Goal: Entertainment & Leisure: Browse casually

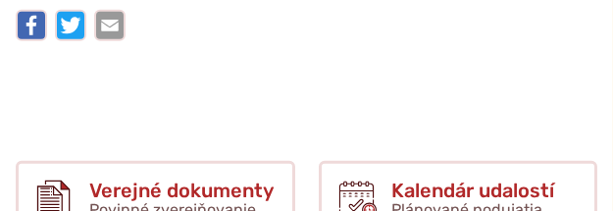
scroll to position [4120, 0]
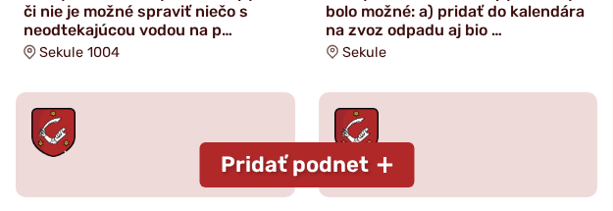
scroll to position [1176, 0]
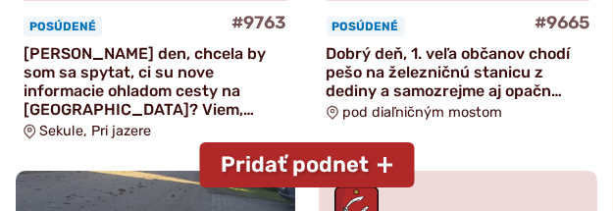
click at [390, 52] on p "Dobrý deň, 1. veľa občanov chodí pešo na železničnú stanicu z dediny a samozrej…" at bounding box center [459, 72] width 264 height 57
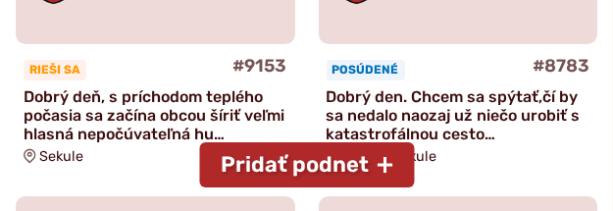
scroll to position [1961, 0]
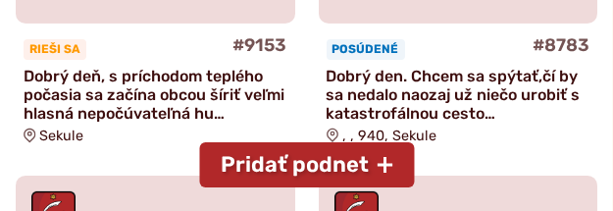
click at [189, 77] on p "Dobrý deň, s príchodom teplého počasia sa začína obcou šíriť veľmi hlasná nepoč…" at bounding box center [156, 95] width 264 height 57
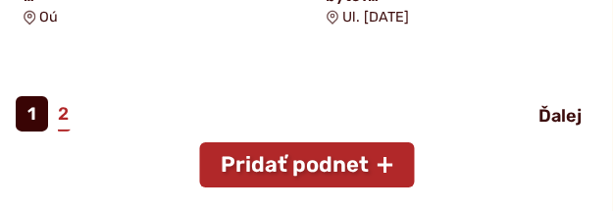
scroll to position [2354, 0]
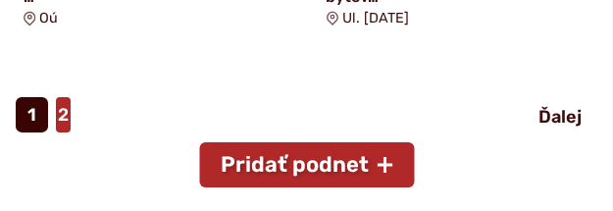
click at [63, 111] on link "2" at bounding box center [63, 114] width 15 height 35
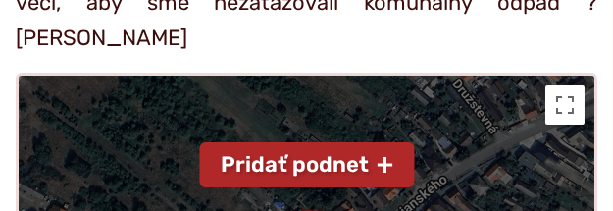
scroll to position [785, 0]
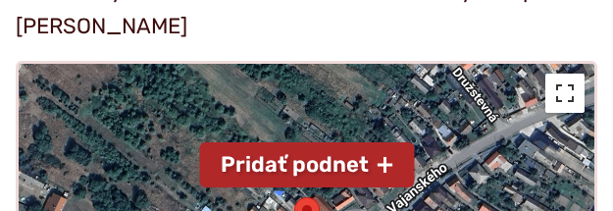
click at [563, 91] on button "Prepnúť zobrazenie na celú obrazovku" at bounding box center [564, 93] width 39 height 39
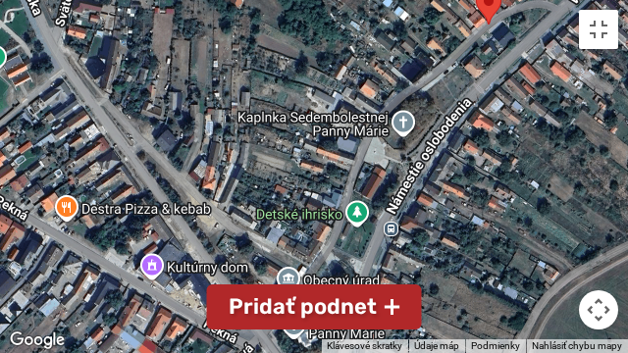
drag, startPoint x: 260, startPoint y: 264, endPoint x: 435, endPoint y: 113, distance: 230.9
click at [435, 113] on div at bounding box center [314, 176] width 628 height 353
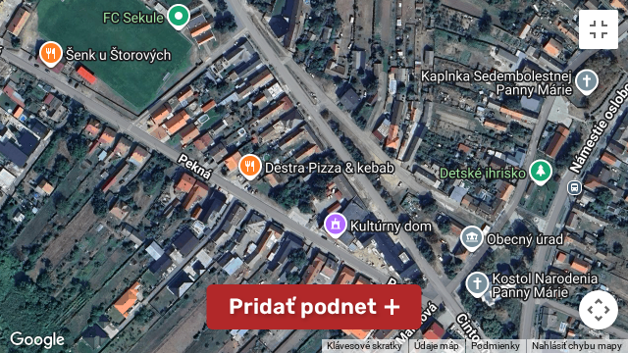
drag, startPoint x: 251, startPoint y: 250, endPoint x: 435, endPoint y: 205, distance: 188.9
click at [435, 207] on div at bounding box center [314, 176] width 628 height 353
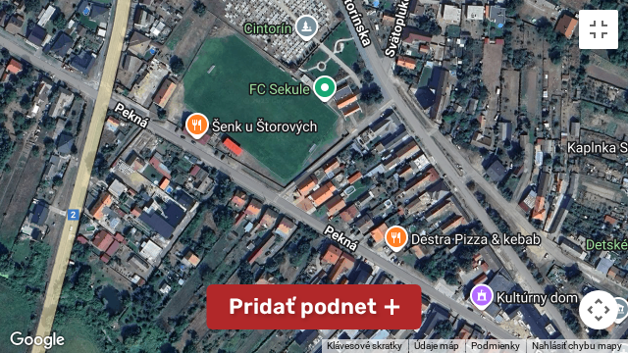
drag, startPoint x: 220, startPoint y: 117, endPoint x: 368, endPoint y: 191, distance: 165.8
click at [368, 191] on div at bounding box center [314, 176] width 628 height 353
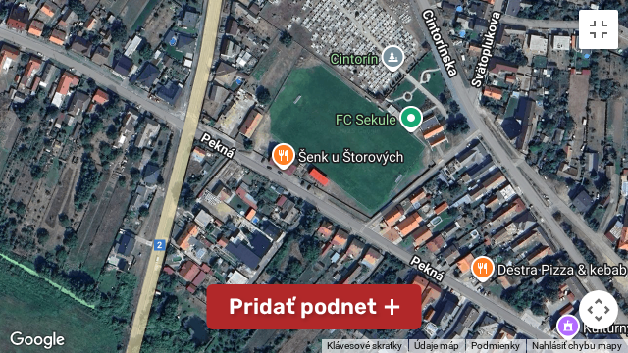
drag, startPoint x: 272, startPoint y: 177, endPoint x: 361, endPoint y: 208, distance: 94.6
click at [361, 208] on div at bounding box center [314, 176] width 628 height 353
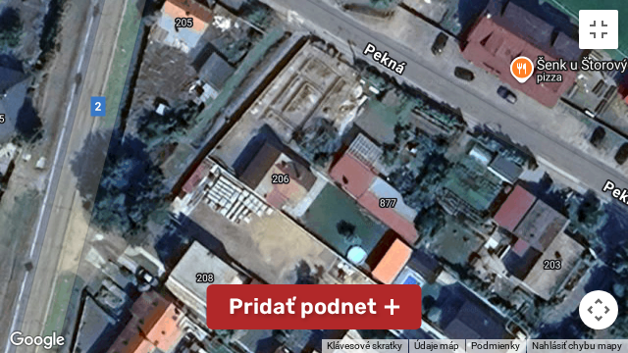
drag, startPoint x: 237, startPoint y: 148, endPoint x: 373, endPoint y: 234, distance: 160.6
click at [373, 210] on div at bounding box center [314, 176] width 628 height 353
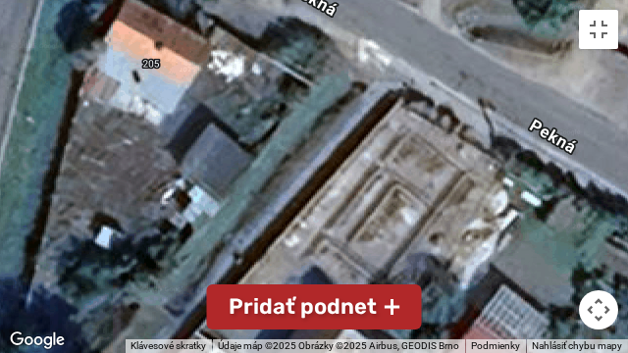
drag, startPoint x: 240, startPoint y: 115, endPoint x: 355, endPoint y: 285, distance: 204.9
click at [357, 210] on div at bounding box center [314, 176] width 628 height 353
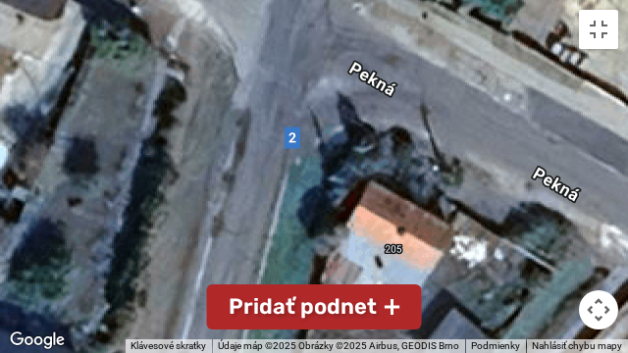
drag, startPoint x: 197, startPoint y: 141, endPoint x: 442, endPoint y: 330, distance: 309.2
click at [446, 210] on div at bounding box center [314, 176] width 628 height 353
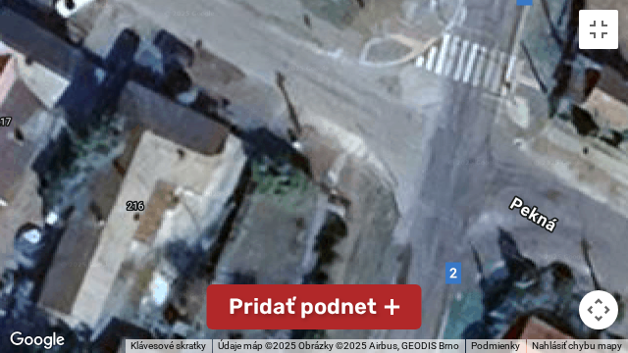
drag, startPoint x: 147, startPoint y: 125, endPoint x: 321, endPoint y: 306, distance: 251.2
click at [321, 210] on div at bounding box center [314, 176] width 628 height 353
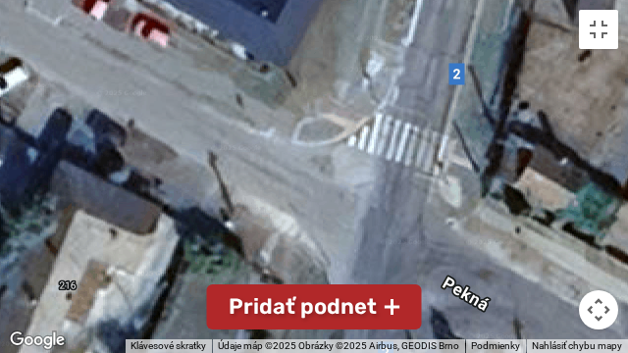
drag, startPoint x: 336, startPoint y: 157, endPoint x: 237, endPoint y: 143, distance: 100.0
click at [237, 144] on div at bounding box center [314, 176] width 628 height 353
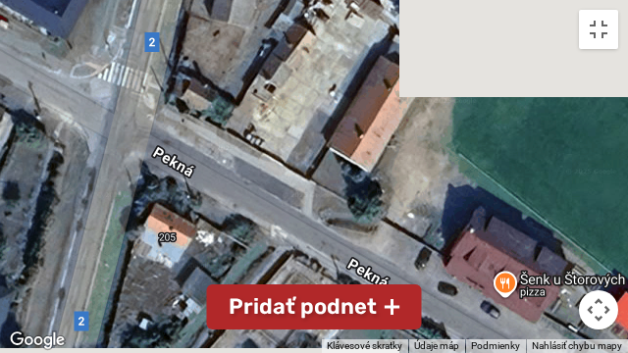
drag, startPoint x: 502, startPoint y: 196, endPoint x: 246, endPoint y: 150, distance: 260.2
click at [246, 150] on div at bounding box center [314, 176] width 628 height 353
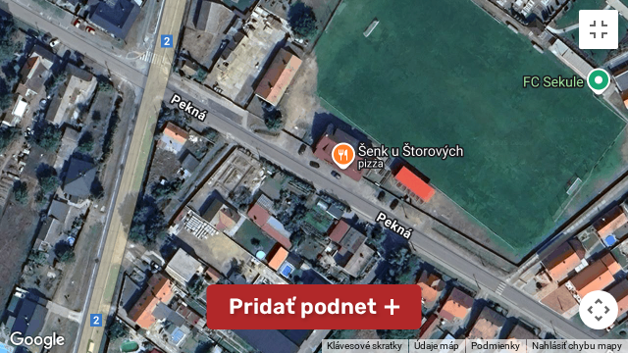
drag, startPoint x: 477, startPoint y: 139, endPoint x: 389, endPoint y: 82, distance: 104.2
click at [392, 81] on div at bounding box center [314, 176] width 628 height 353
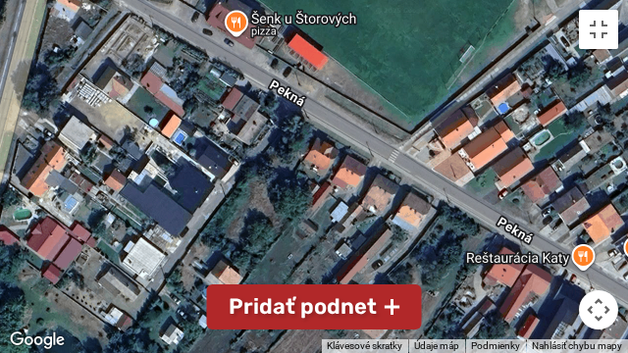
drag, startPoint x: 492, startPoint y: 221, endPoint x: 378, endPoint y: 109, distance: 160.3
click at [386, 86] on div at bounding box center [314, 176] width 628 height 353
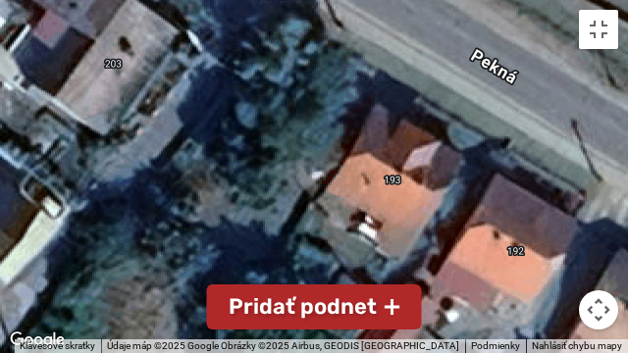
drag, startPoint x: 223, startPoint y: 151, endPoint x: 341, endPoint y: 203, distance: 129.6
click at [341, 203] on div at bounding box center [314, 176] width 628 height 353
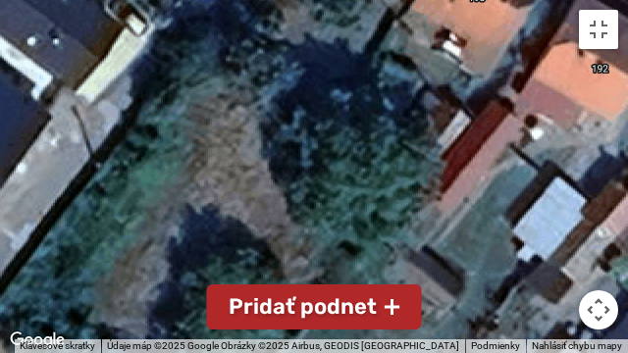
drag, startPoint x: 296, startPoint y: 255, endPoint x: 383, endPoint y: 70, distance: 204.5
click at [383, 70] on div at bounding box center [314, 176] width 628 height 353
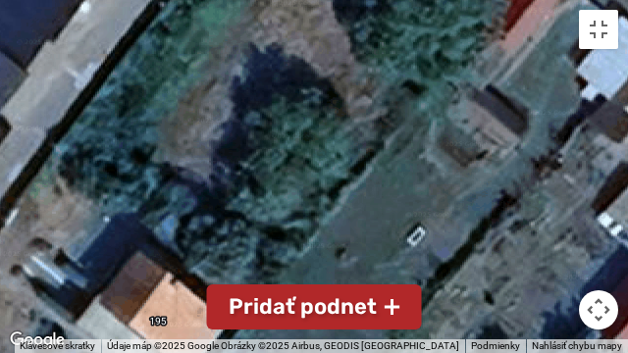
drag, startPoint x: 285, startPoint y: 243, endPoint x: 335, endPoint y: 95, distance: 156.0
click at [350, 79] on div at bounding box center [314, 176] width 628 height 353
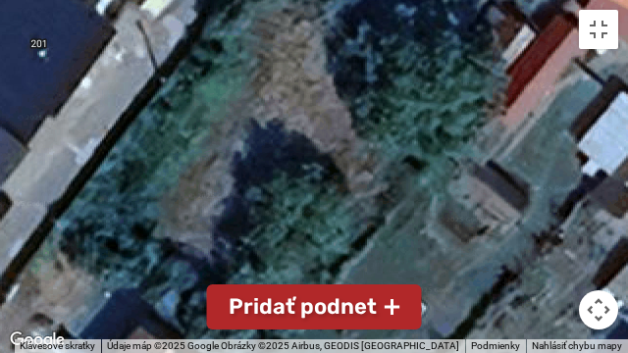
drag, startPoint x: 285, startPoint y: 162, endPoint x: 336, endPoint y: 165, distance: 52.1
click at [286, 210] on div at bounding box center [314, 176] width 628 height 353
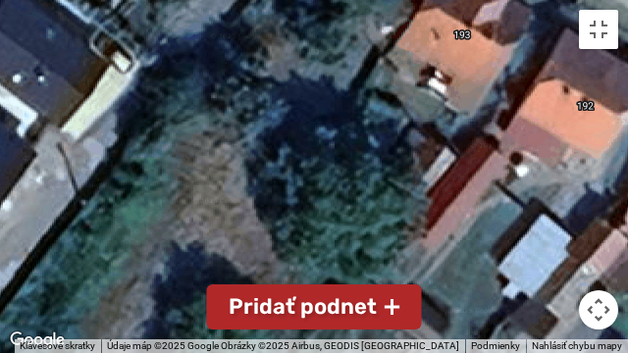
drag, startPoint x: 360, startPoint y: 124, endPoint x: 269, endPoint y: 250, distance: 156.0
click at [266, 210] on div at bounding box center [314, 176] width 628 height 353
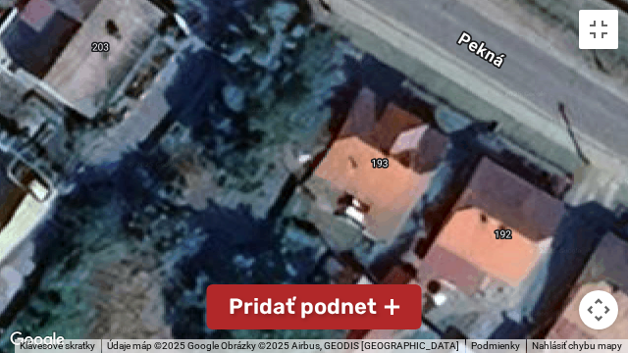
drag, startPoint x: 314, startPoint y: 177, endPoint x: 242, endPoint y: 296, distance: 139.5
click at [242, 210] on div at bounding box center [314, 176] width 628 height 353
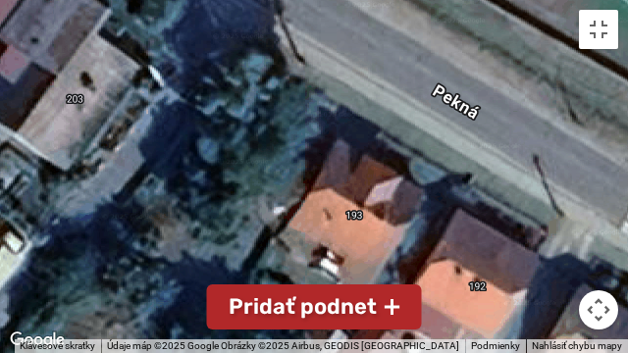
drag, startPoint x: 276, startPoint y: 201, endPoint x: 258, endPoint y: 238, distance: 41.3
click at [258, 210] on div at bounding box center [314, 176] width 628 height 353
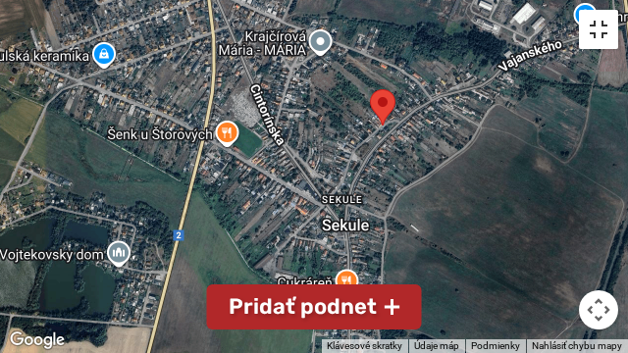
click at [596, 31] on button "Prepnúť zobrazenie na celú obrazovku" at bounding box center [598, 29] width 39 height 39
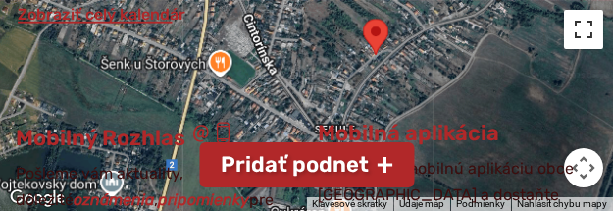
scroll to position [3662, 0]
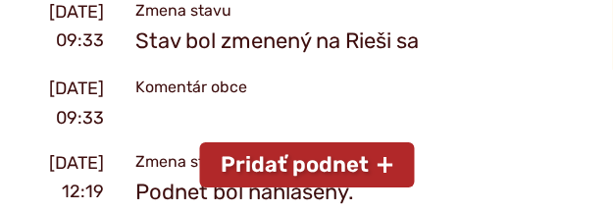
scroll to position [1242, 0]
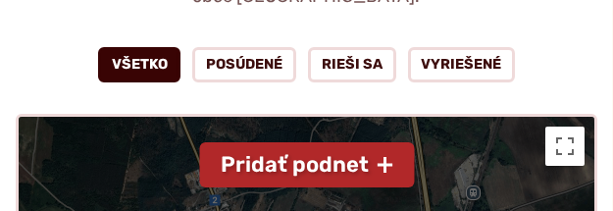
scroll to position [261, 0]
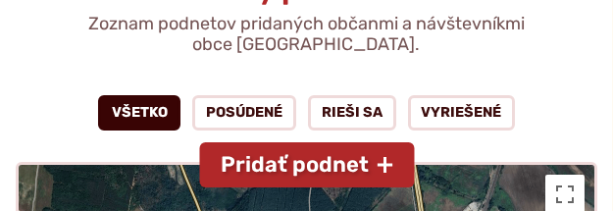
click at [145, 114] on link "Všetko" at bounding box center [139, 112] width 83 height 35
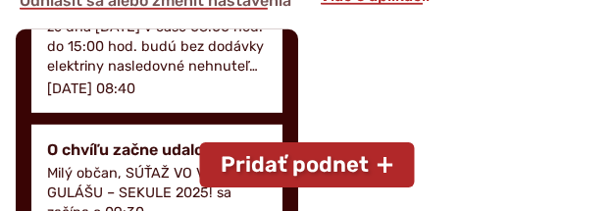
scroll to position [850, 0]
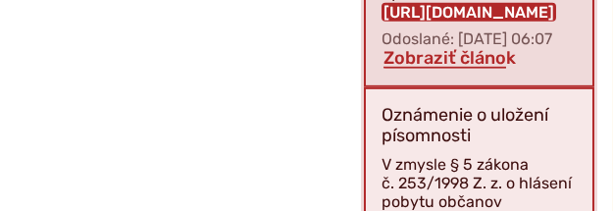
scroll to position [3003, 0]
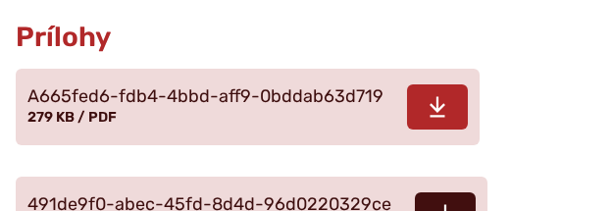
scroll to position [522, 0]
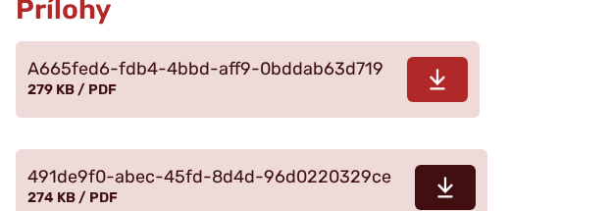
click at [229, 79] on span "A665fed6-fdb4-4bbd-aff9-0bddab63d719" at bounding box center [205, 70] width 356 height 20
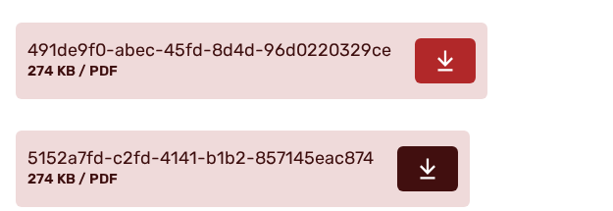
scroll to position [653, 0]
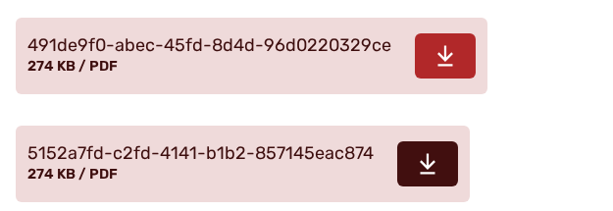
click at [290, 56] on span "491de9f0-abec-45fd-8d4d-96d0220329ce" at bounding box center [209, 46] width 364 height 20
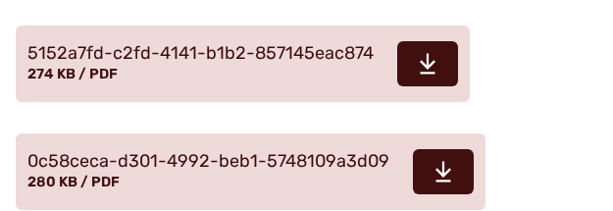
scroll to position [784, 0]
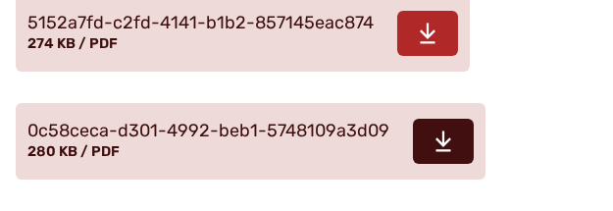
click at [263, 33] on span "5152a7fd-c2fd-4141-b1b2-857145eac874" at bounding box center [200, 24] width 346 height 20
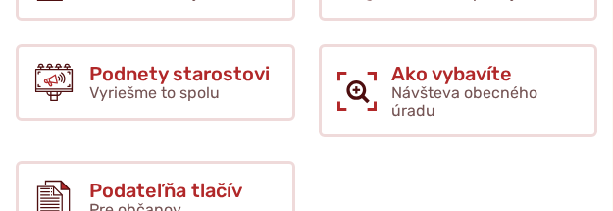
scroll to position [1569, 0]
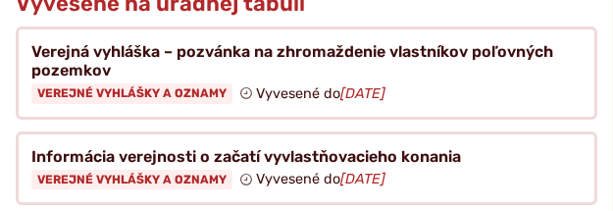
scroll to position [2027, 0]
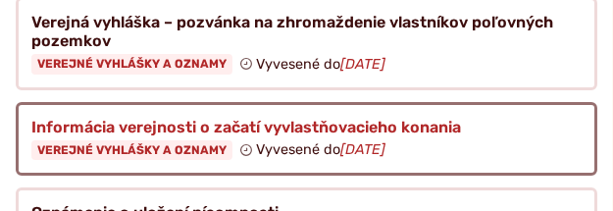
click at [214, 111] on figure at bounding box center [307, 139] width 582 height 75
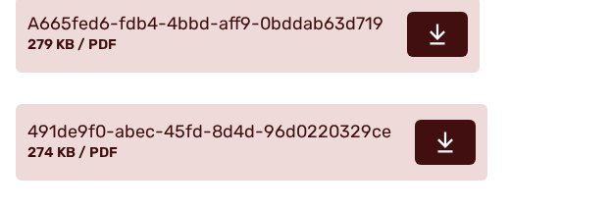
scroll to position [589, 0]
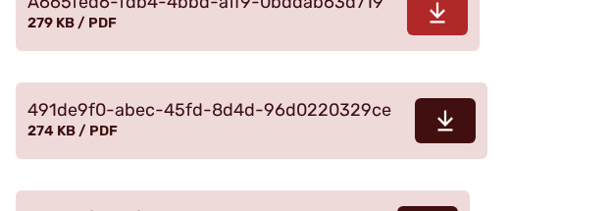
click at [219, 13] on span "A665fed6-fdb4-4bbd-aff9-0bddab63d719" at bounding box center [205, 3] width 356 height 20
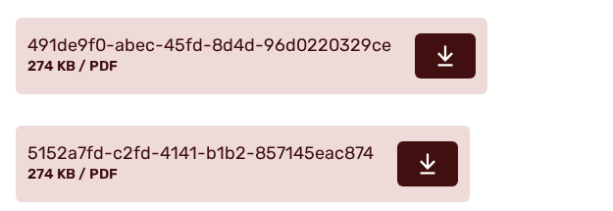
scroll to position [653, 0]
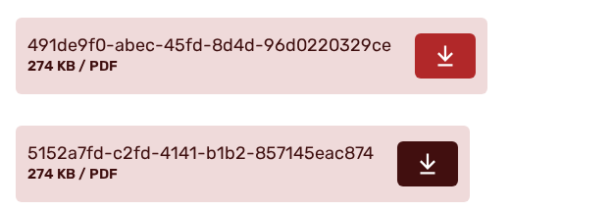
click at [302, 56] on span "491de9f0-abec-45fd-8d4d-96d0220329ce" at bounding box center [209, 46] width 364 height 20
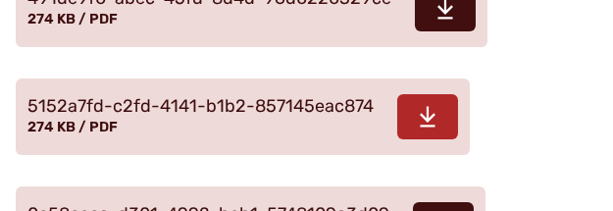
scroll to position [719, 0]
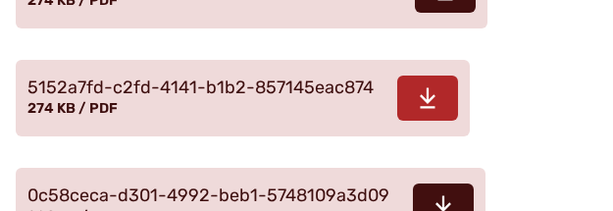
click at [349, 98] on span "5152a7fd-c2fd-4141-b1b2-857145eac874" at bounding box center [200, 88] width 346 height 20
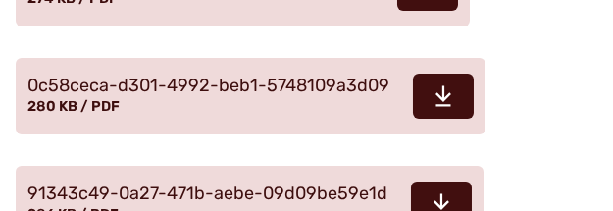
scroll to position [850, 0]
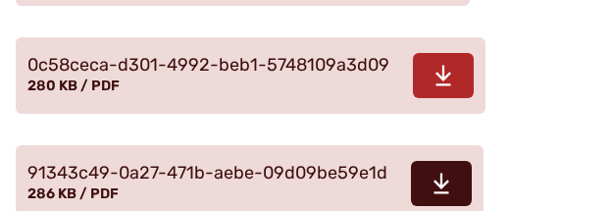
click at [190, 76] on span "0c58ceca-d301-4992-beb1-5748109a3d09" at bounding box center [208, 66] width 362 height 20
click at [359, 76] on span "0c58ceca-d301-4992-beb1-5748109a3d09" at bounding box center [208, 66] width 362 height 20
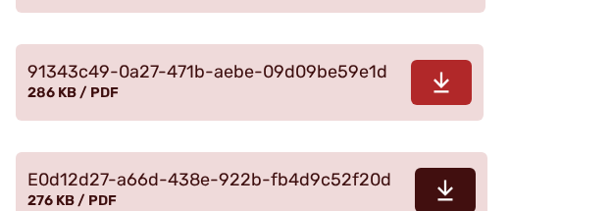
scroll to position [981, 0]
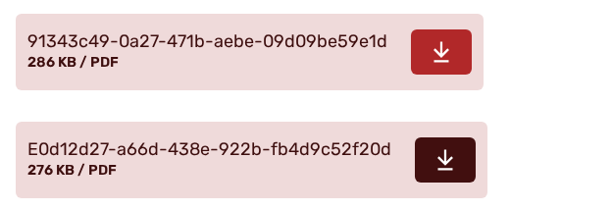
click at [177, 52] on span "91343c49-0a27-471b-aebe-09d09be59e1d" at bounding box center [207, 42] width 360 height 20
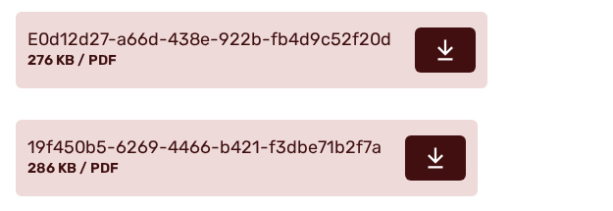
scroll to position [1112, 0]
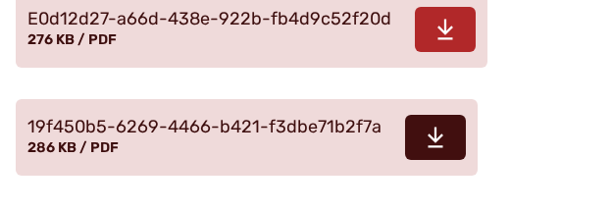
click at [99, 29] on span "E0d12d27-a66d-438e-922b-fb4d9c52f20d" at bounding box center [209, 20] width 364 height 20
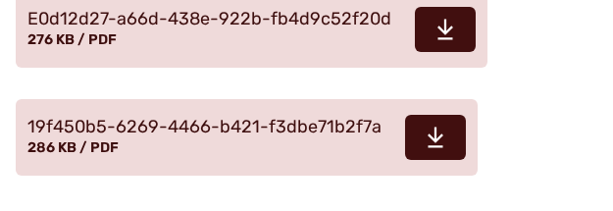
scroll to position [1177, 0]
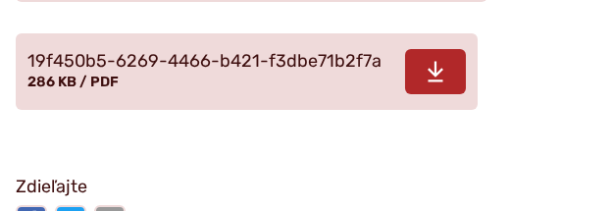
click at [214, 72] on span "19f450b5-6269-4466-b421-f3dbe71b2f7a" at bounding box center [204, 62] width 354 height 20
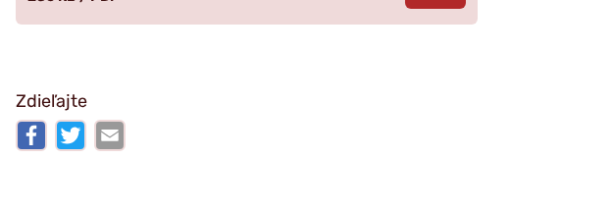
scroll to position [1242, 0]
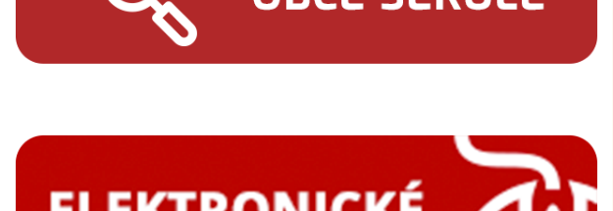
scroll to position [2354, 0]
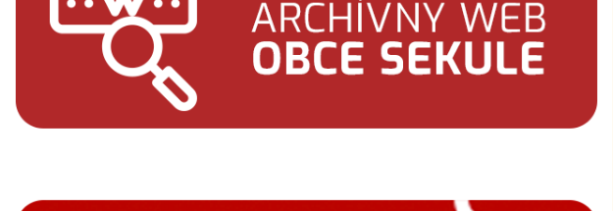
click at [437, 83] on img at bounding box center [307, 34] width 582 height 187
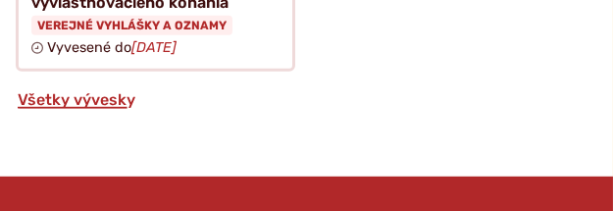
scroll to position [4578, 0]
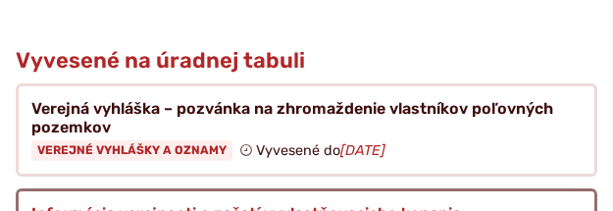
scroll to position [1962, 0]
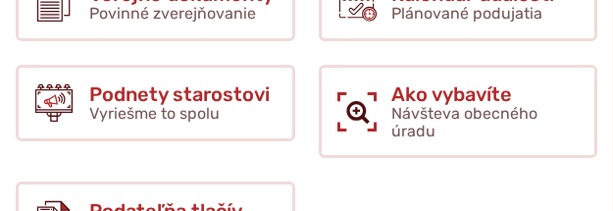
scroll to position [2223, 0]
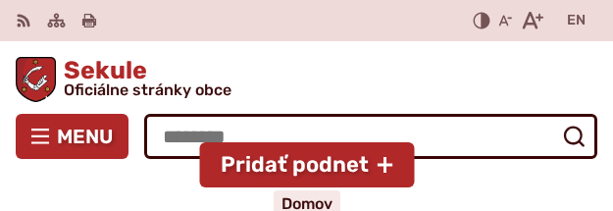
scroll to position [2877, 0]
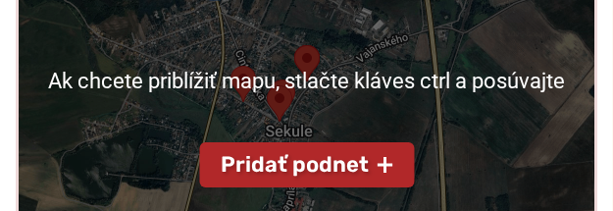
scroll to position [523, 0]
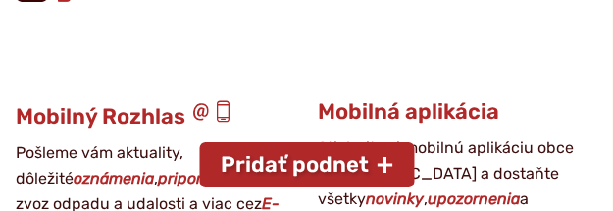
scroll to position [2550, 0]
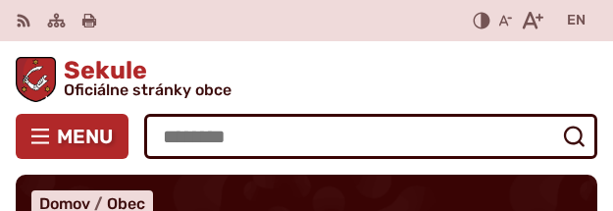
scroll to position [4120, 0]
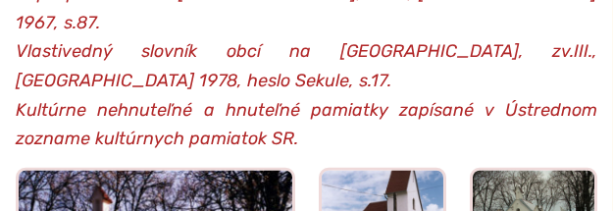
scroll to position [3793, 0]
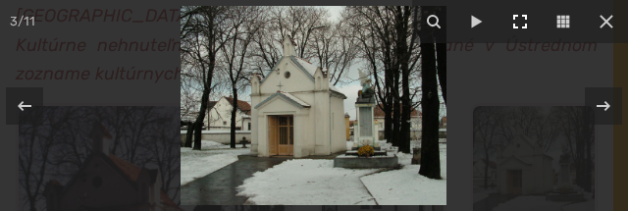
click at [516, 19] on icon at bounding box center [520, 22] width 24 height 24
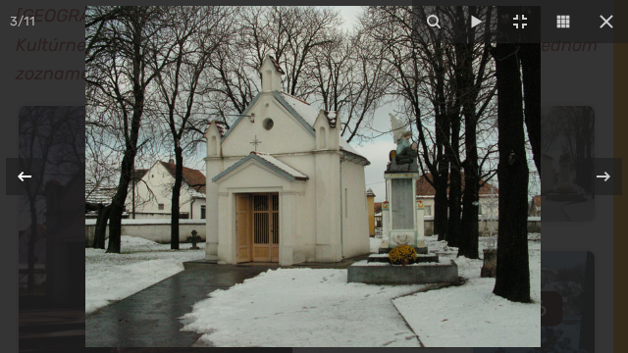
click at [26, 175] on icon at bounding box center [25, 177] width 24 height 24
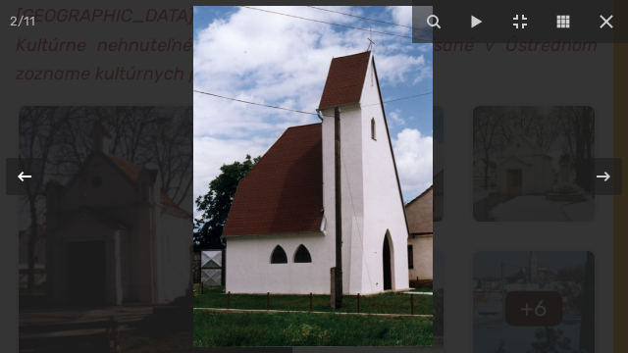
click at [26, 175] on icon at bounding box center [25, 177] width 24 height 24
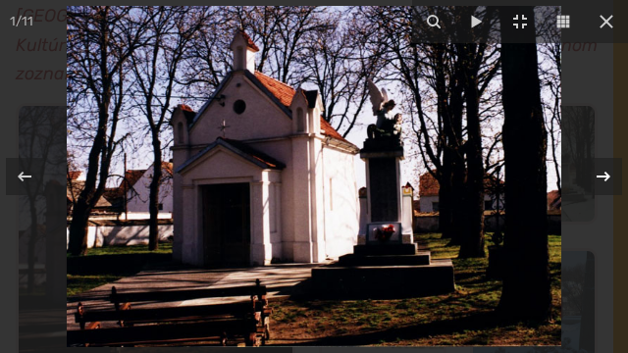
click at [609, 174] on icon at bounding box center [604, 177] width 24 height 24
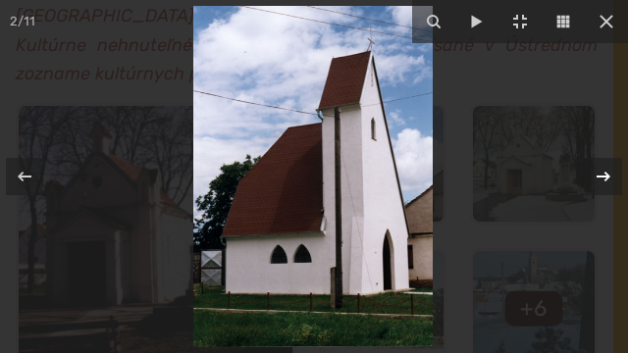
click at [609, 174] on icon at bounding box center [604, 177] width 24 height 24
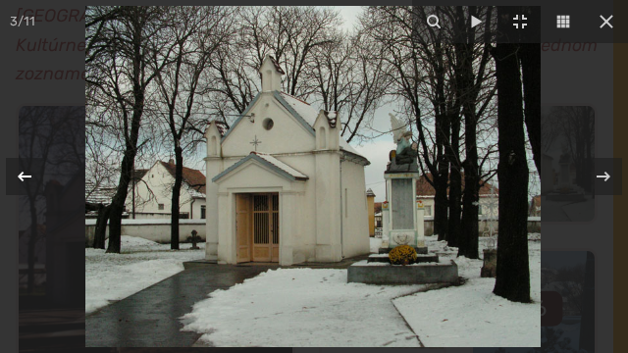
click at [28, 180] on icon at bounding box center [25, 177] width 24 height 24
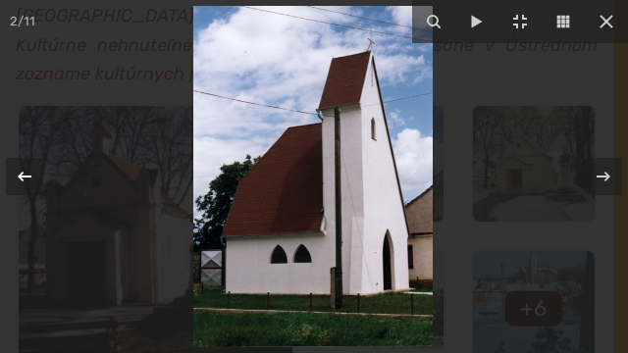
click at [28, 180] on icon at bounding box center [25, 177] width 24 height 24
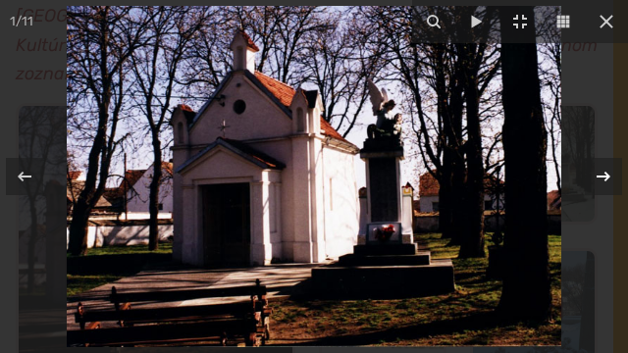
click at [603, 174] on icon at bounding box center [604, 177] width 24 height 24
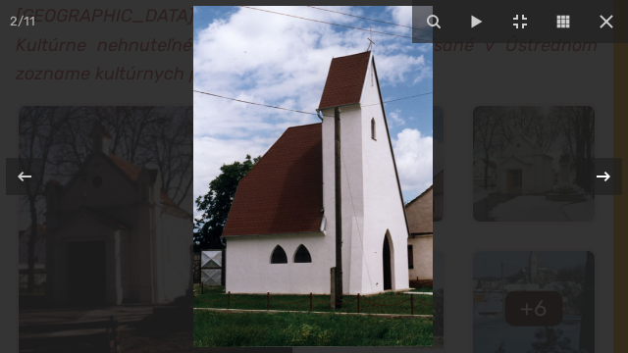
click at [603, 174] on icon at bounding box center [604, 177] width 24 height 24
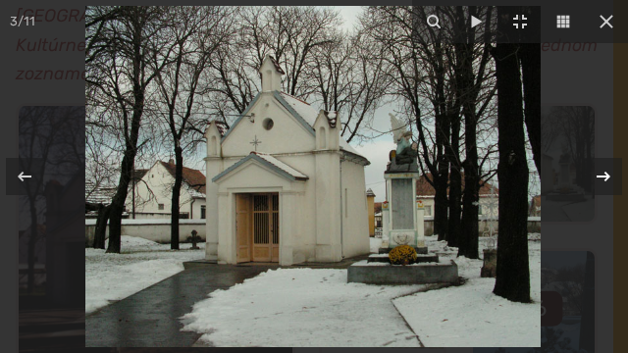
click at [603, 174] on icon at bounding box center [604, 177] width 24 height 24
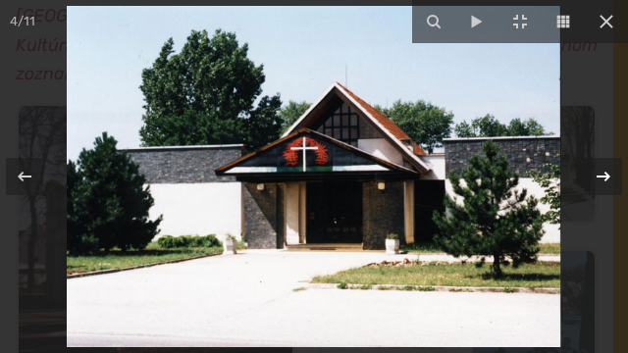
click at [603, 174] on icon at bounding box center [604, 177] width 24 height 24
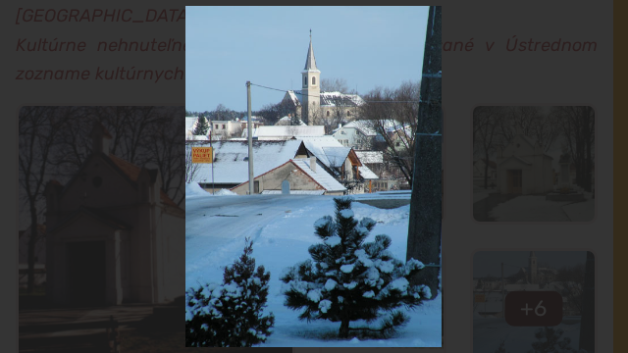
click at [603, 174] on div "5 / 11" at bounding box center [314, 176] width 628 height 353
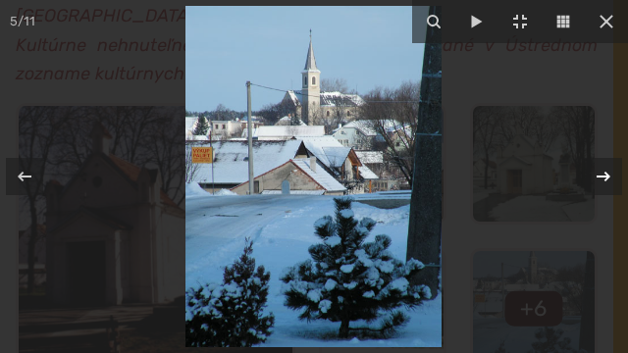
click at [603, 174] on icon at bounding box center [604, 177] width 24 height 24
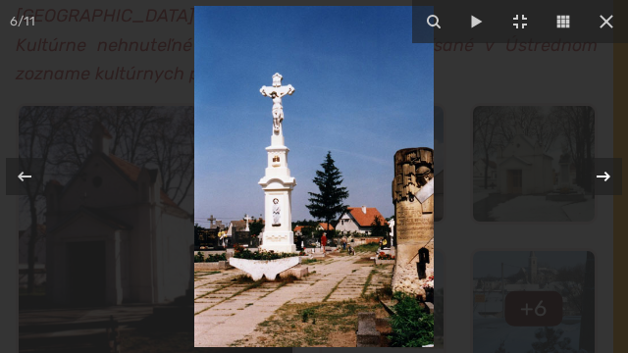
click at [605, 177] on icon at bounding box center [603, 177] width 14 height 10
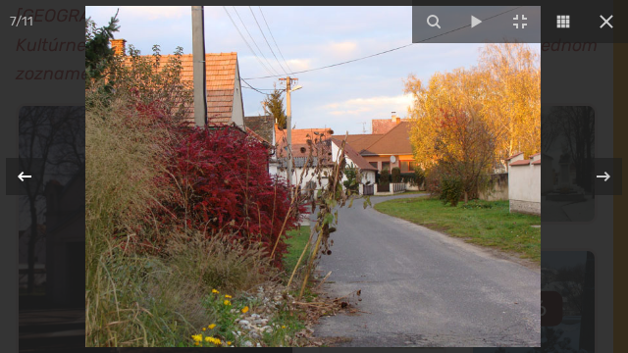
click at [24, 177] on icon at bounding box center [25, 177] width 14 height 10
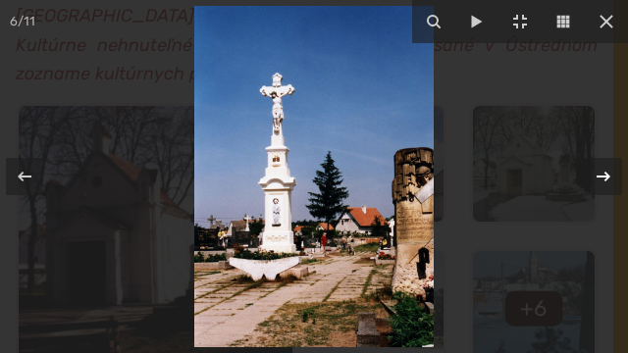
click at [605, 176] on icon at bounding box center [603, 177] width 14 height 10
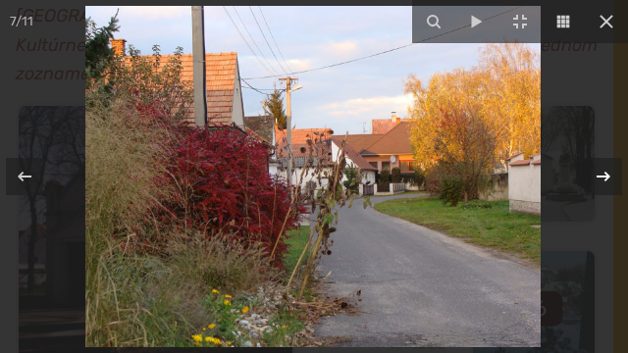
click at [605, 176] on div "7 / 11" at bounding box center [314, 176] width 628 height 353
click at [605, 175] on icon at bounding box center [603, 177] width 14 height 10
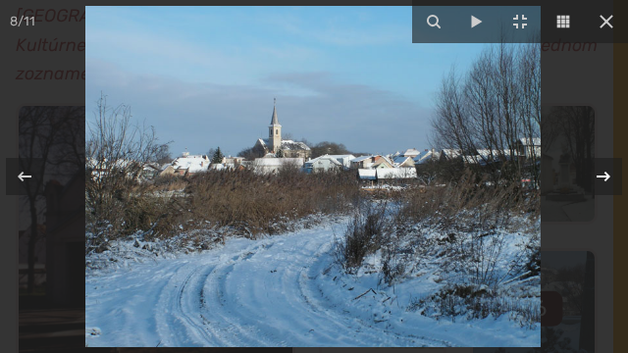
click at [605, 175] on icon at bounding box center [603, 177] width 14 height 10
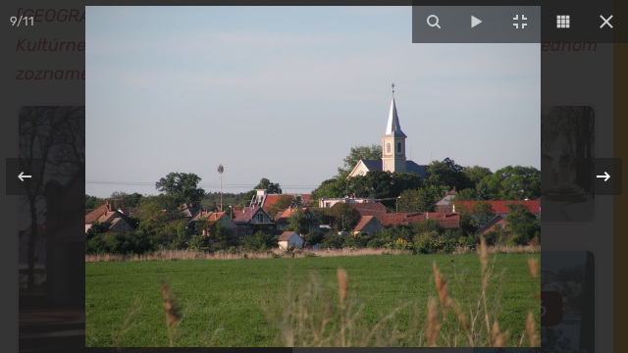
click at [605, 175] on icon at bounding box center [603, 177] width 14 height 10
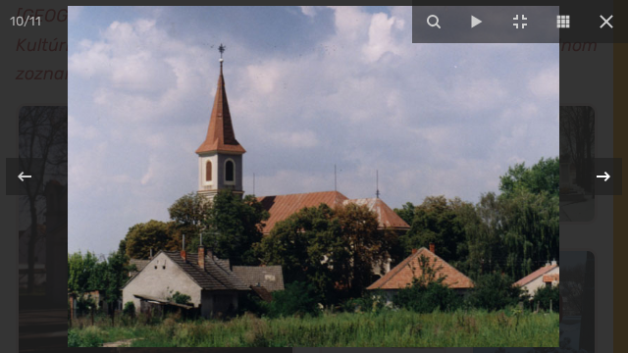
click at [605, 175] on icon at bounding box center [603, 177] width 14 height 10
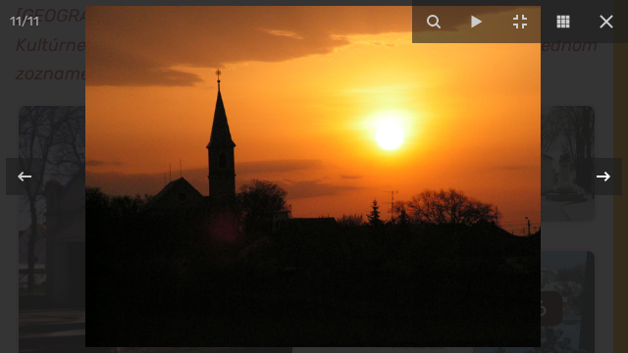
click at [605, 175] on icon at bounding box center [603, 177] width 14 height 10
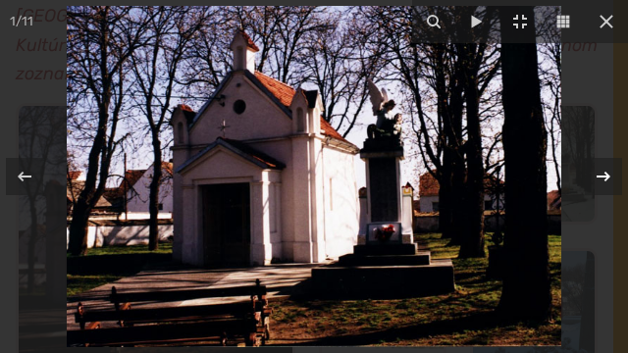
click at [605, 175] on icon at bounding box center [603, 177] width 14 height 10
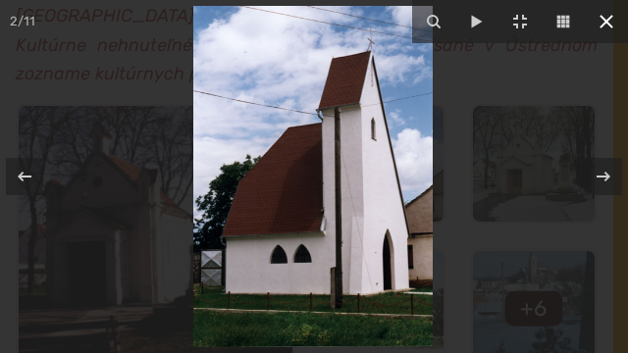
click at [605, 16] on icon at bounding box center [607, 22] width 24 height 24
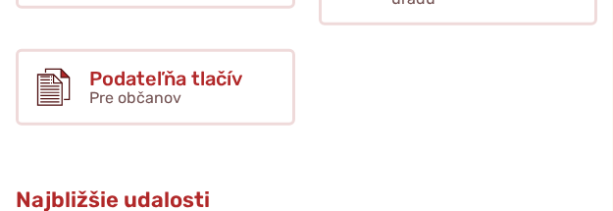
scroll to position [4578, 0]
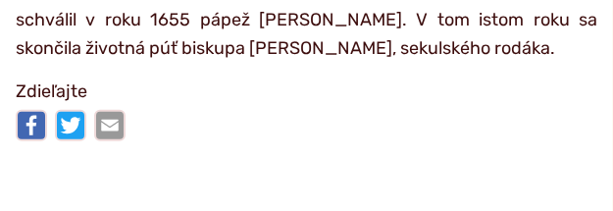
scroll to position [6475, 0]
